Goal: Information Seeking & Learning: Learn about a topic

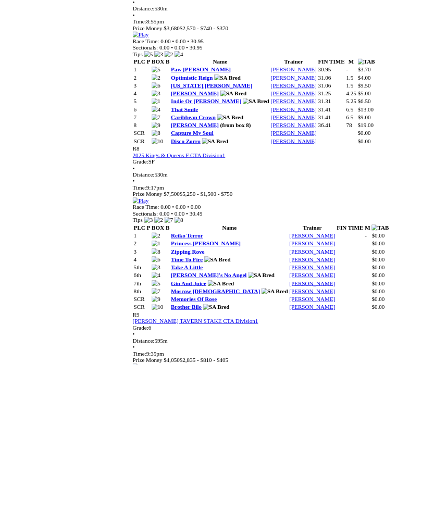
scroll to position [2019, 0]
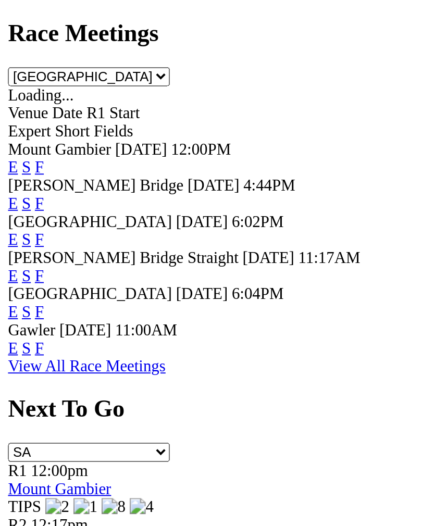
scroll to position [253, 0]
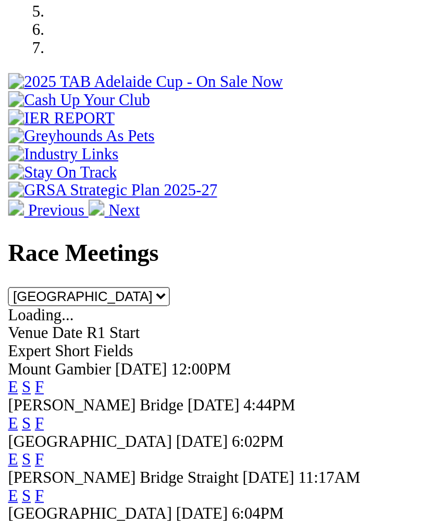
click at [144, 356] on span "6:02PM" at bounding box center [133, 360] width 27 height 9
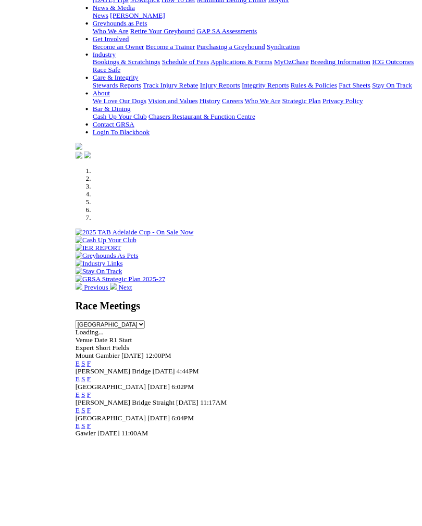
scroll to position [230, 0]
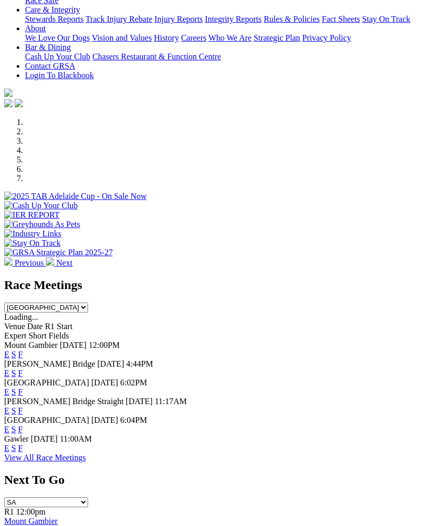
click at [23, 406] on link "F" at bounding box center [20, 410] width 5 height 9
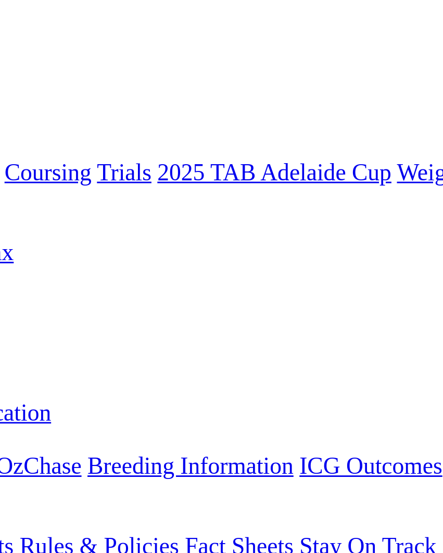
scroll to position [75, 0]
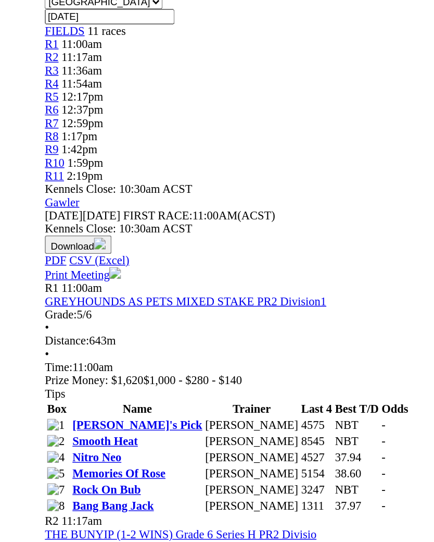
scroll to position [218, 0]
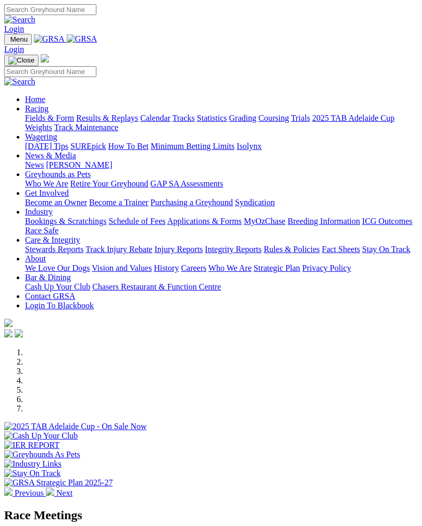
scroll to position [246, 0]
